Goal: Task Accomplishment & Management: Use online tool/utility

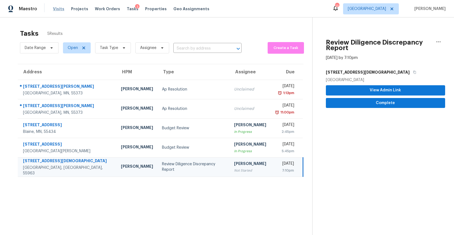
click at [57, 8] on span "Visits" at bounding box center [58, 9] width 11 height 6
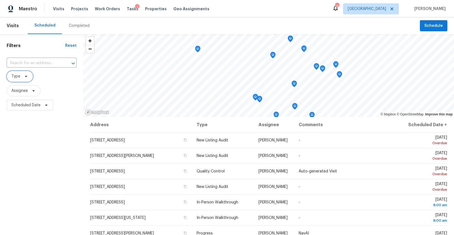
click at [23, 79] on span "Type" at bounding box center [20, 76] width 26 height 11
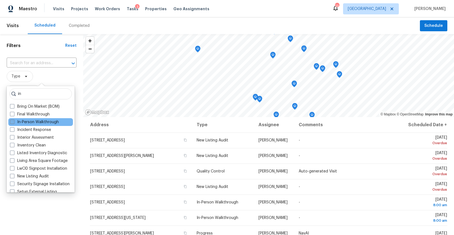
type input "in"
click at [28, 122] on label "In-Person Walkthrough" at bounding box center [34, 123] width 49 height 6
click at [14, 122] on input "In-Person Walkthrough" at bounding box center [12, 122] width 4 height 4
checkbox input "true"
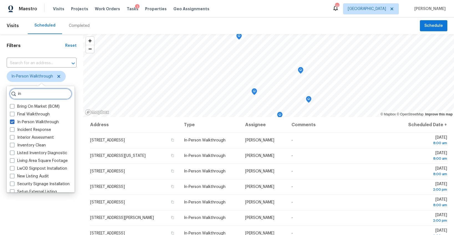
drag, startPoint x: 29, startPoint y: 94, endPoint x: 30, endPoint y: 87, distance: 6.9
click at [29, 87] on div "in Bring On Market (BOM) Final Walkthrough In-Person Walkthrough Incident Respo…" at bounding box center [41, 139] width 68 height 107
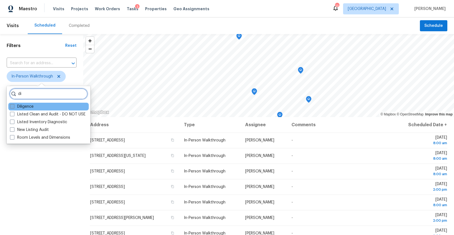
type input "di"
click at [27, 106] on label "Diligence" at bounding box center [22, 107] width 24 height 6
click at [14, 106] on input "Diligence" at bounding box center [12, 106] width 4 height 4
checkbox input "true"
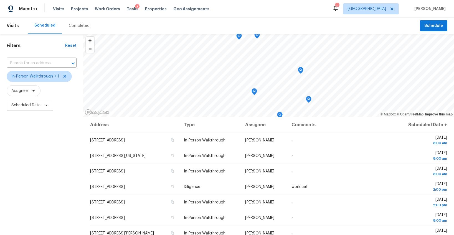
click at [36, 165] on div "Filters Reset ​ In-Person Walkthrough + 1 Assignee Scheduled Date" at bounding box center [41, 170] width 83 height 272
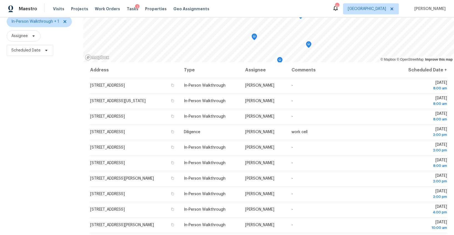
scroll to position [54, 0]
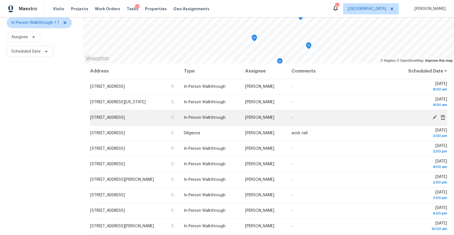
click at [433, 117] on icon at bounding box center [434, 117] width 5 height 5
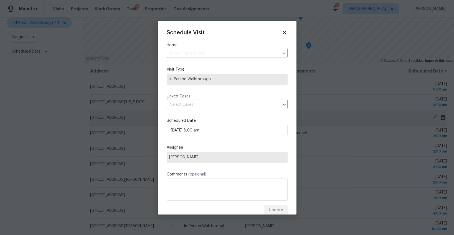
type input "4781 Aspen St, Hampton, MN 55031"
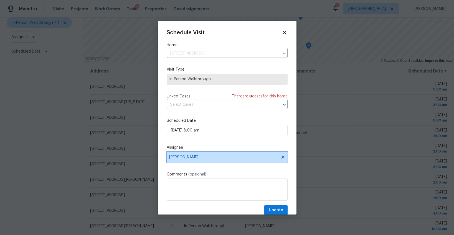
click at [188, 156] on span "Ken Nelson" at bounding box center [223, 157] width 109 height 4
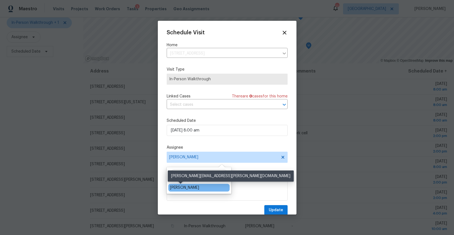
type input "jef"
click at [184, 188] on div "Jeffrey Lenz" at bounding box center [184, 188] width 29 height 6
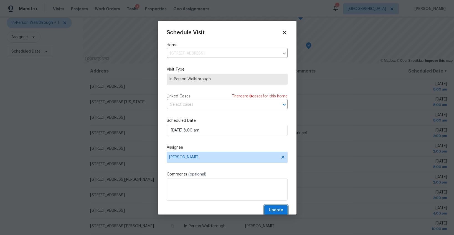
click at [279, 212] on span "Update" at bounding box center [276, 210] width 14 height 7
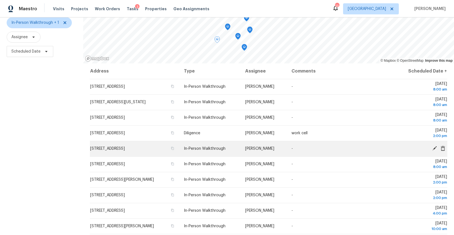
click at [434, 149] on icon at bounding box center [434, 148] width 4 height 4
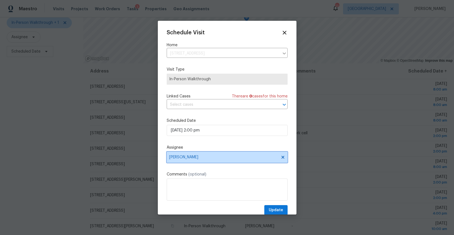
click at [211, 157] on span "Ken Nelson" at bounding box center [223, 157] width 109 height 4
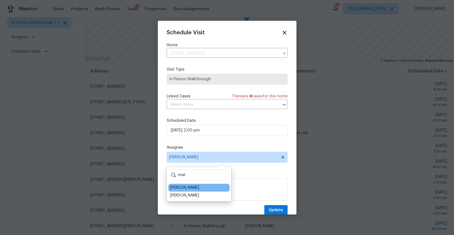
type input "mat"
click at [193, 189] on div "Matt Kohler" at bounding box center [198, 188] width 61 height 8
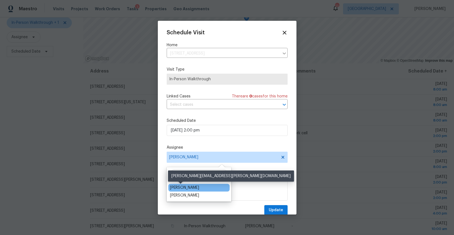
click at [189, 187] on div "Matt Kohler" at bounding box center [184, 188] width 29 height 6
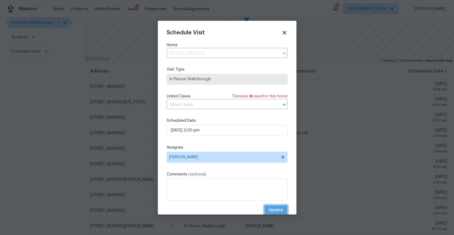
click at [278, 209] on span "Update" at bounding box center [276, 210] width 14 height 7
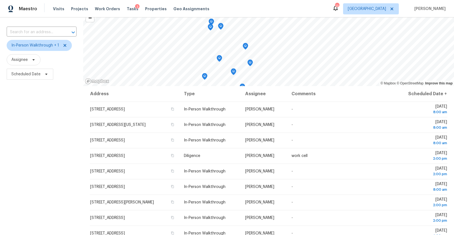
scroll to position [70, 0]
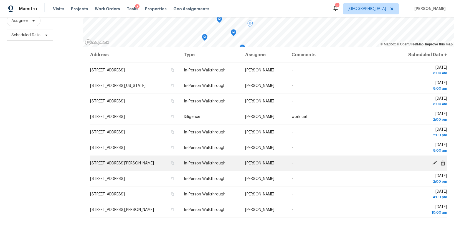
click at [432, 164] on icon at bounding box center [434, 163] width 5 height 5
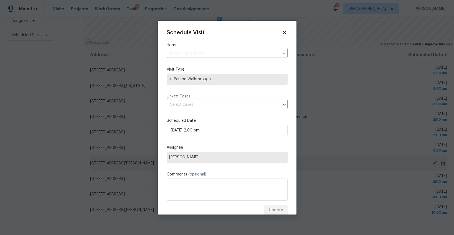
type input "9069 Jeffery Ave S, Cottage Grove, MN 55016"
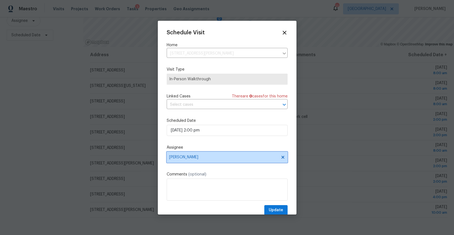
click at [199, 158] on span "Ken Nelson" at bounding box center [223, 157] width 109 height 4
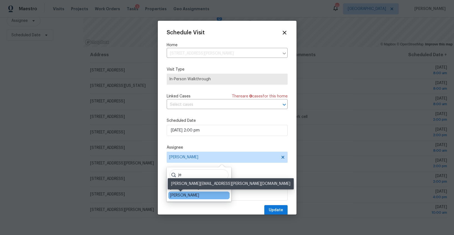
type input "je"
click at [179, 196] on div "Jeffrey Lenz" at bounding box center [184, 196] width 29 height 6
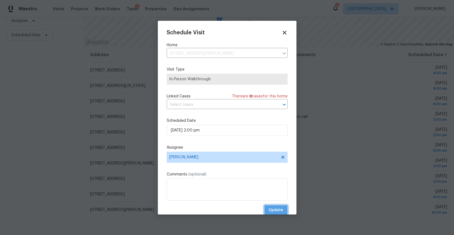
click at [273, 207] on span "Update" at bounding box center [276, 210] width 14 height 7
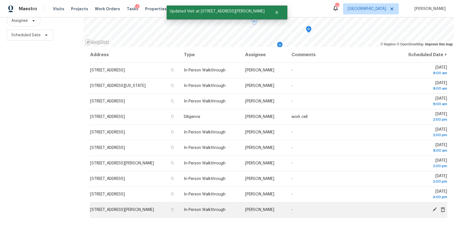
click at [433, 210] on icon at bounding box center [434, 209] width 5 height 5
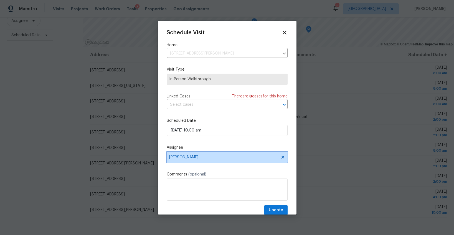
click at [194, 158] on span "Ken Nelson" at bounding box center [223, 157] width 109 height 4
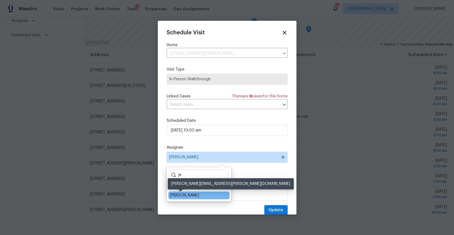
type input "je"
click at [184, 195] on div "Jeffrey Lenz" at bounding box center [184, 196] width 29 height 6
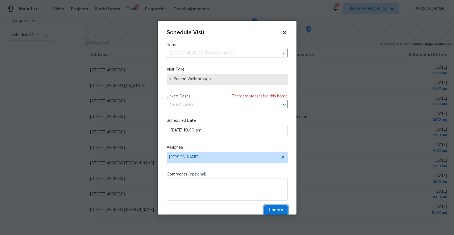
click at [269, 211] on span "Update" at bounding box center [276, 210] width 14 height 7
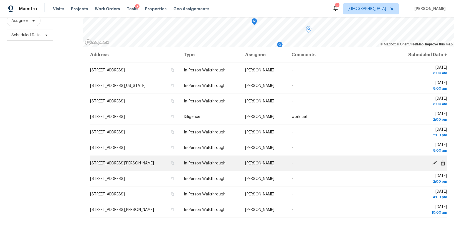
click at [433, 162] on icon at bounding box center [434, 163] width 5 height 5
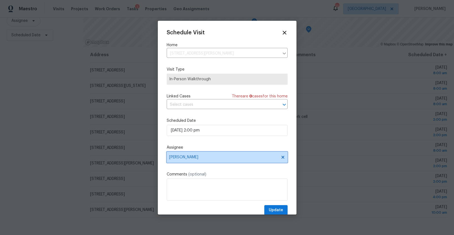
click at [183, 156] on span "Jeffrey Lenz" at bounding box center [223, 157] width 109 height 4
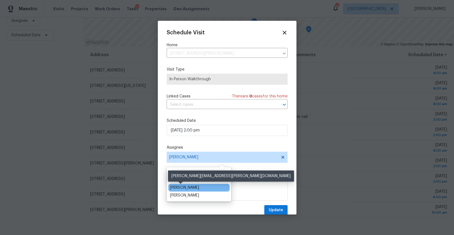
type input "mat"
click at [180, 188] on div "Matt Kohler" at bounding box center [184, 188] width 29 height 6
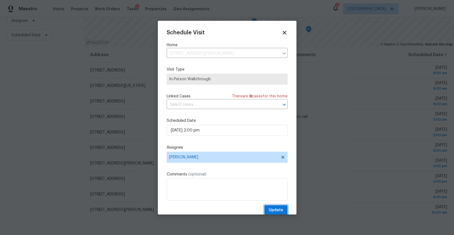
click at [272, 210] on span "Update" at bounding box center [276, 210] width 14 height 7
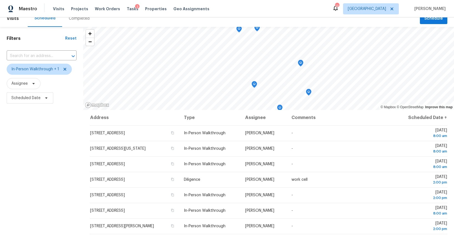
scroll to position [0, 0]
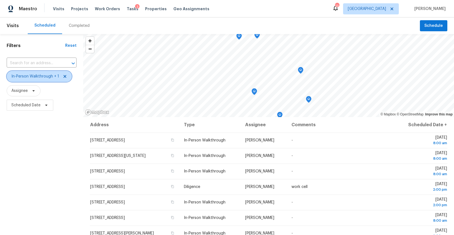
click at [65, 77] on icon at bounding box center [65, 76] width 3 height 3
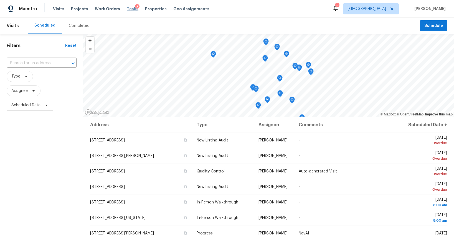
click at [127, 9] on span "Tasks" at bounding box center [133, 9] width 12 height 4
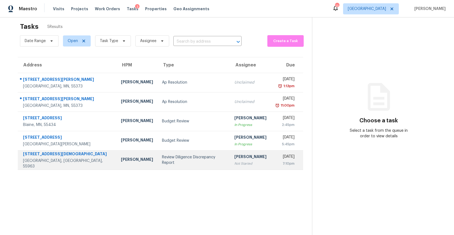
click at [158, 166] on td "Review Diligence Discrepancy Report" at bounding box center [194, 160] width 72 height 19
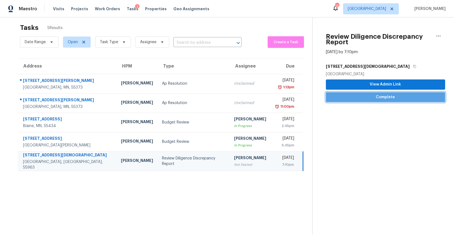
click at [363, 97] on span "Complete" at bounding box center [385, 97] width 110 height 7
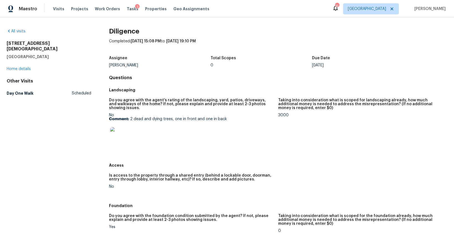
click at [117, 139] on img at bounding box center [119, 136] width 18 height 18
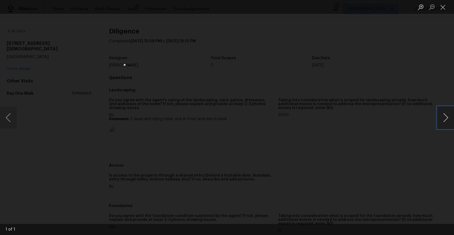
click at [444, 121] on button "Next image" at bounding box center [445, 118] width 17 height 22
click at [6, 121] on button "Previous image" at bounding box center [8, 118] width 17 height 22
click at [443, 9] on button "Close lightbox" at bounding box center [442, 7] width 11 height 10
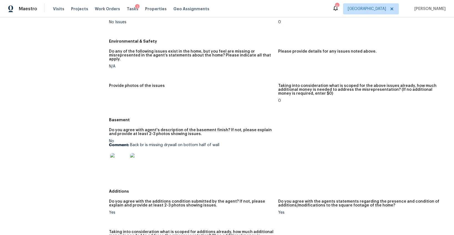
scroll to position [565, 0]
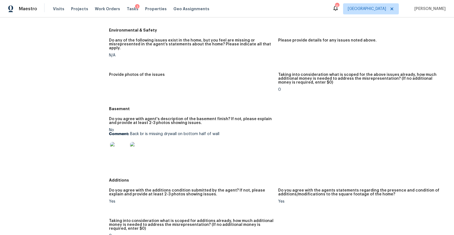
click at [121, 146] on img at bounding box center [119, 151] width 18 height 18
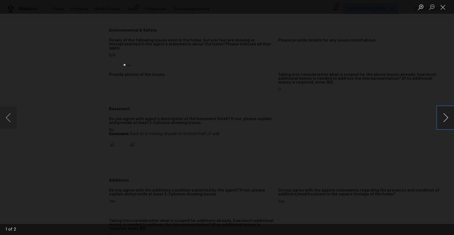
click at [444, 118] on button "Next image" at bounding box center [445, 118] width 17 height 22
click at [442, 8] on button "Close lightbox" at bounding box center [442, 7] width 11 height 10
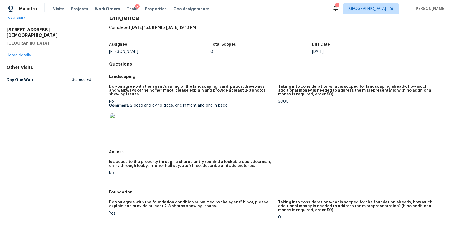
scroll to position [0, 0]
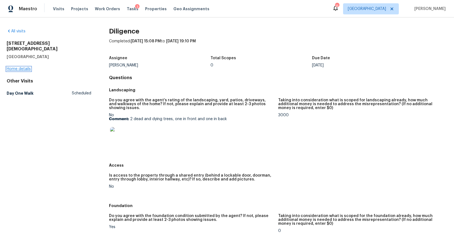
click at [27, 67] on link "Home details" at bounding box center [19, 69] width 24 height 4
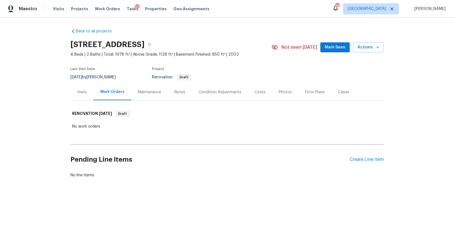
click at [178, 93] on div "Notes" at bounding box center [179, 93] width 11 height 6
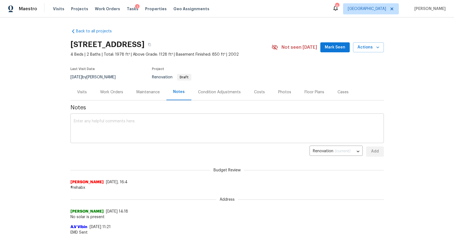
click at [132, 130] on textarea at bounding box center [227, 129] width 307 height 19
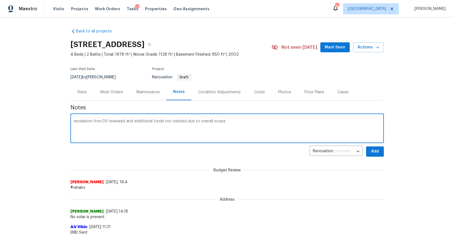
click at [100, 122] on textarea "escalation fron DV reviewed and additional funds not needed due to overall scope" at bounding box center [227, 129] width 307 height 19
type textarea "escalation from DV reviewed and additional funds not needed due to overall scope"
click at [378, 153] on span "Add" at bounding box center [375, 151] width 9 height 7
